Goal: Download file/media

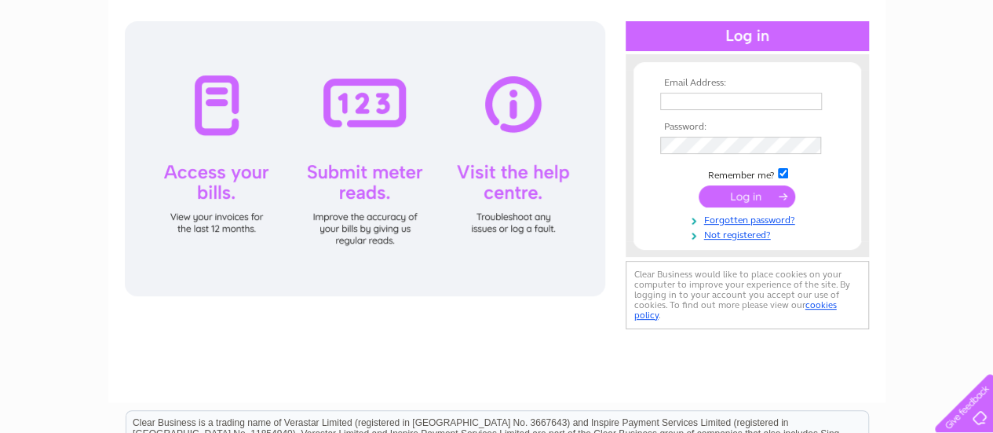
scroll to position [157, 0]
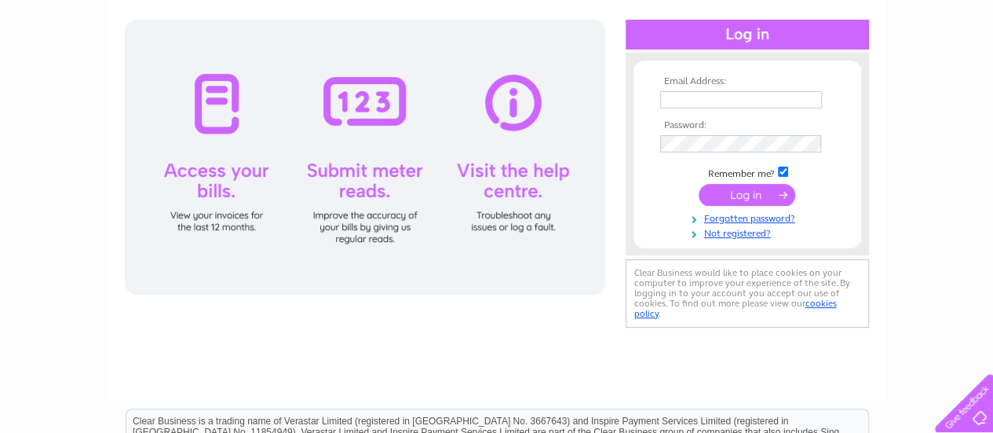
type input "[EMAIL_ADDRESS][DOMAIN_NAME]"
click at [764, 196] on input "submit" at bounding box center [747, 195] width 97 height 22
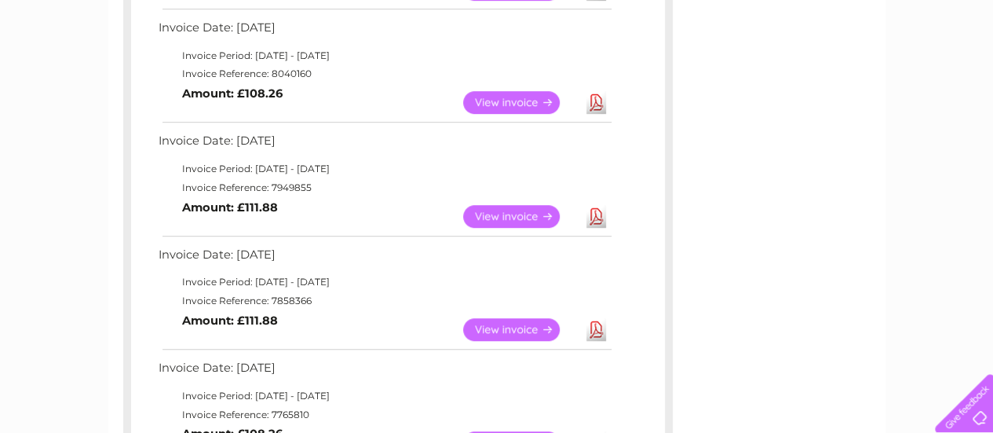
scroll to position [393, 0]
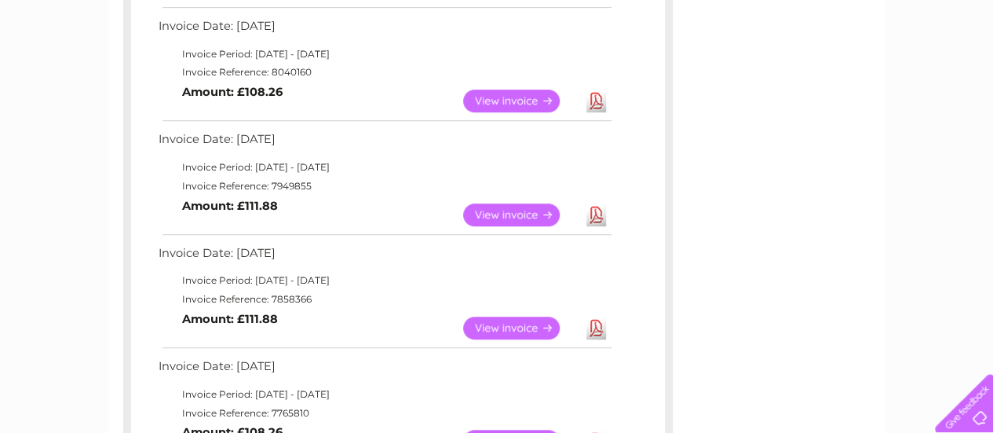
click at [595, 332] on link "Download" at bounding box center [597, 327] width 20 height 23
click at [595, 214] on link "Download" at bounding box center [597, 214] width 20 height 23
click at [588, 98] on link "Download" at bounding box center [597, 101] width 20 height 23
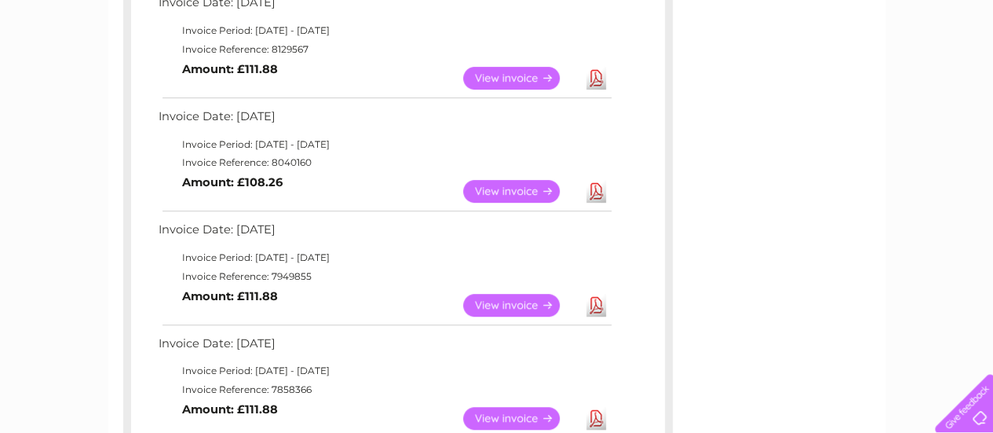
scroll to position [0, 0]
